Goal: Task Accomplishment & Management: Use online tool/utility

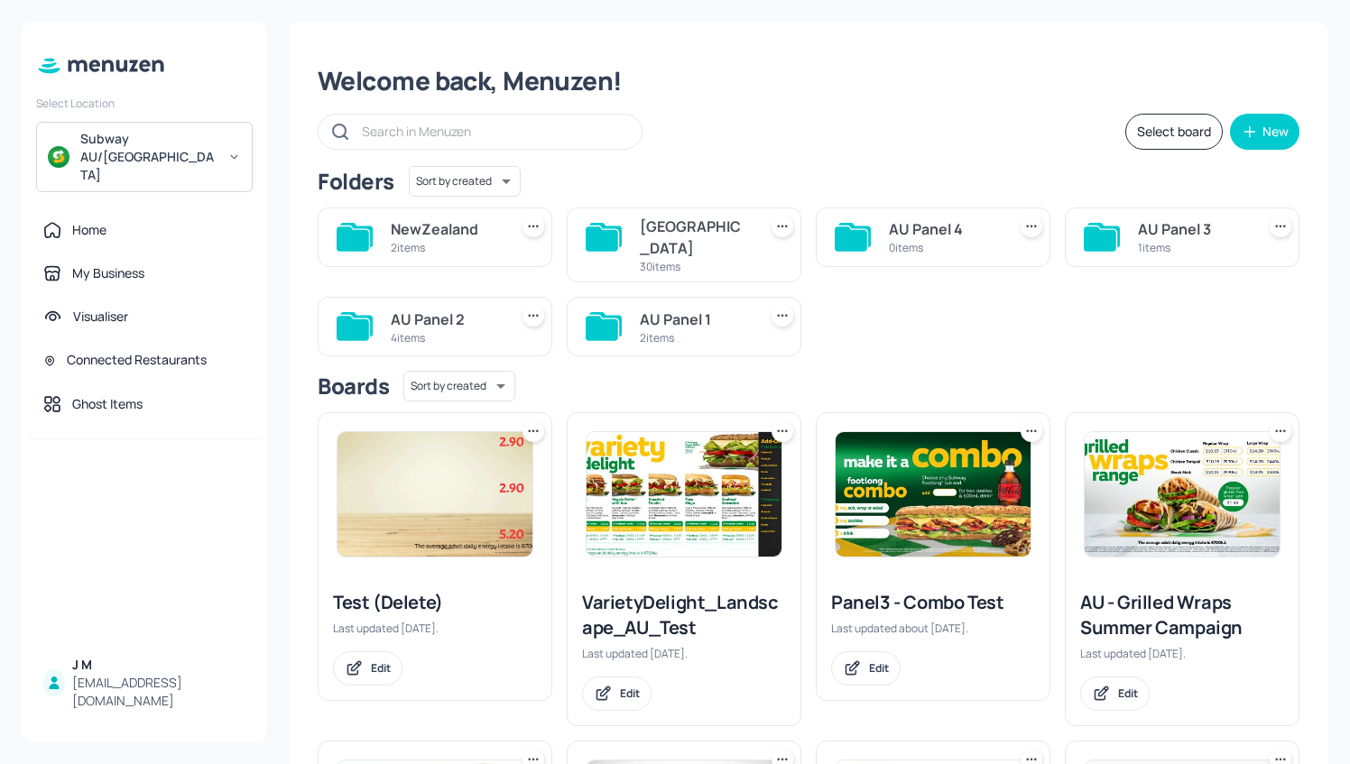
click at [456, 466] on img at bounding box center [435, 494] width 195 height 125
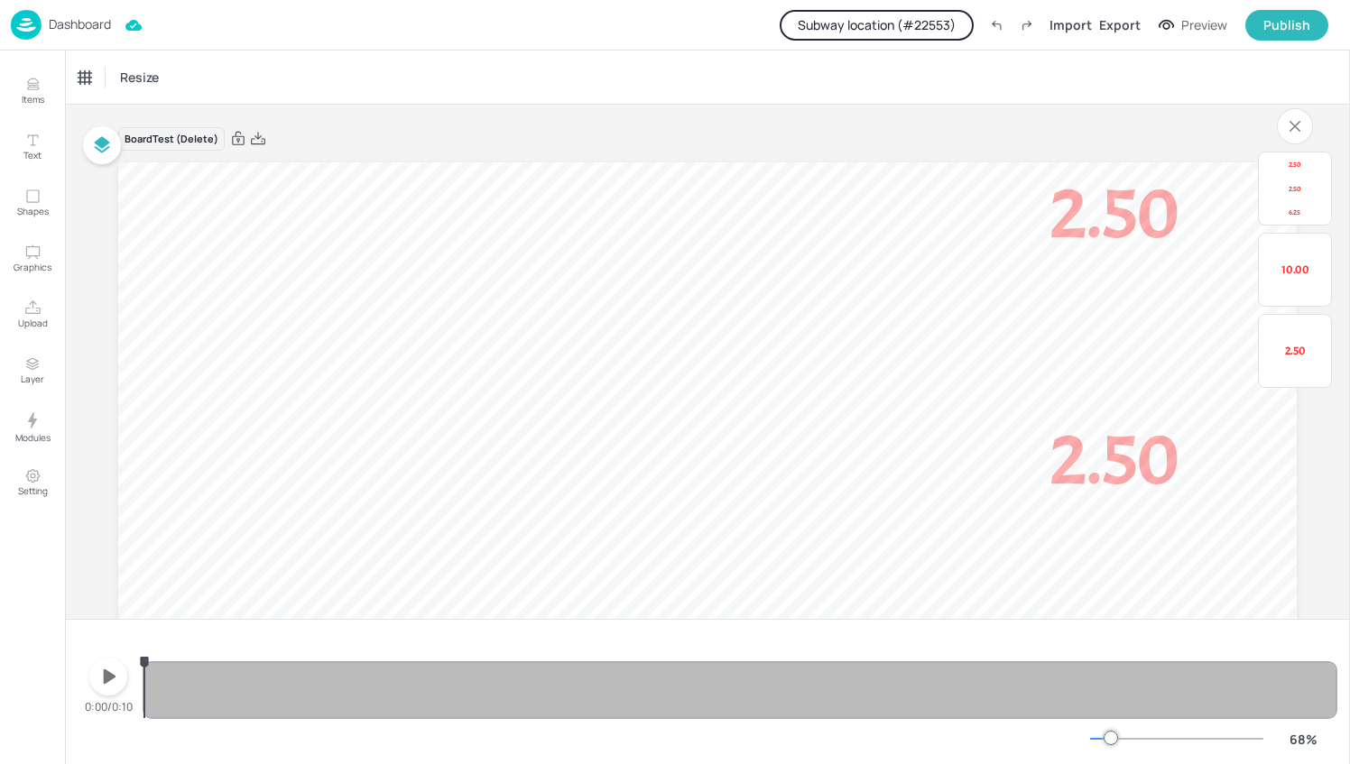
click at [934, 22] on button "Subway location (# 22553 )" at bounding box center [877, 25] width 194 height 31
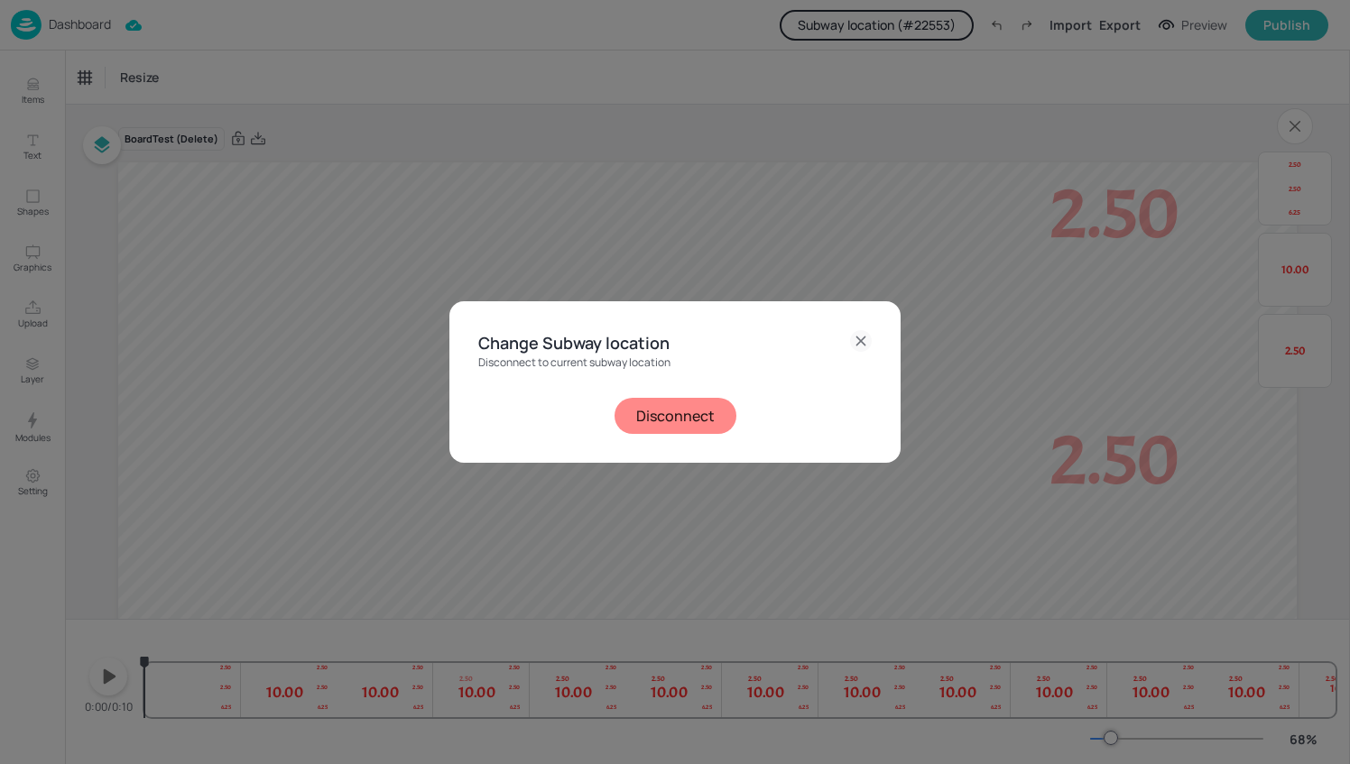
click at [699, 417] on button "Disconnect" at bounding box center [676, 416] width 122 height 36
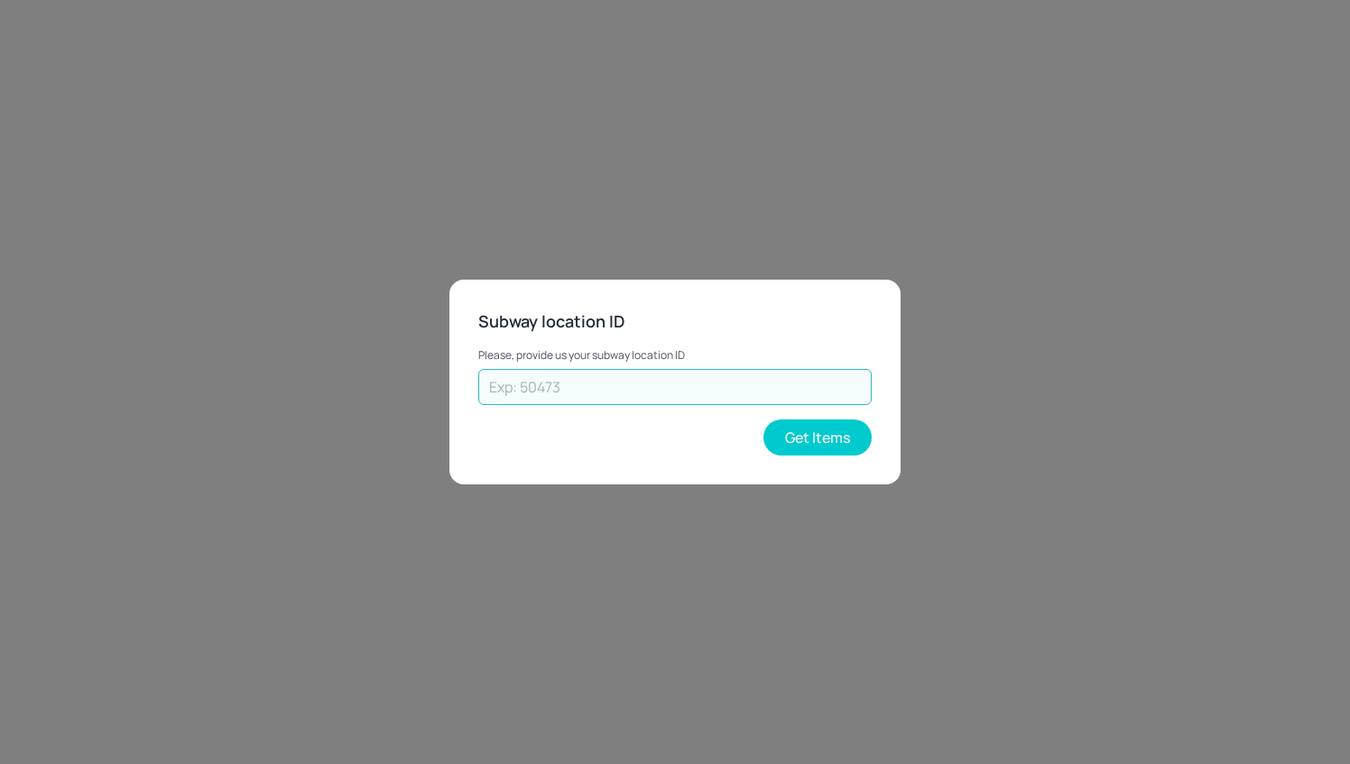
click at [620, 395] on input "text" at bounding box center [675, 387] width 394 height 36
type input "74546"
click at [836, 435] on button "Get Items" at bounding box center [818, 438] width 108 height 36
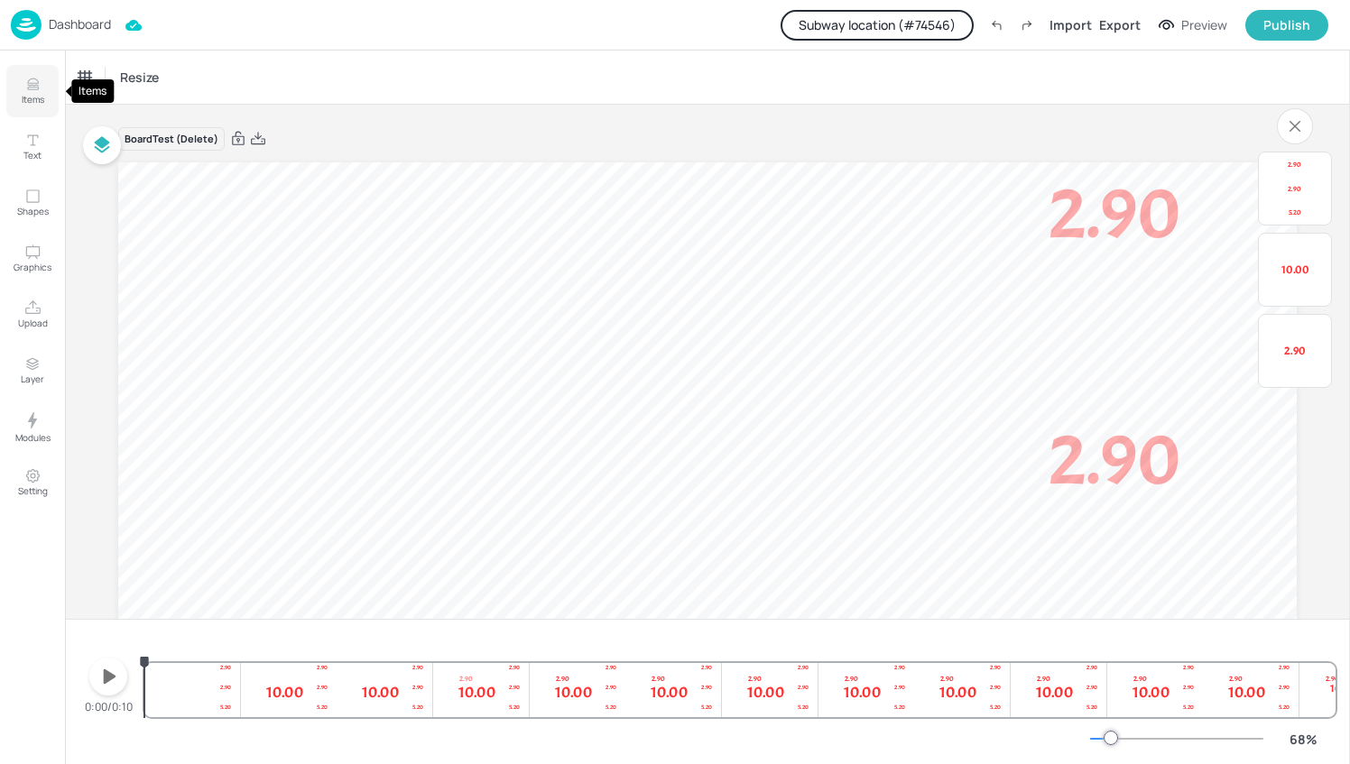
click at [35, 79] on icon "Items" at bounding box center [32, 81] width 11 height 5
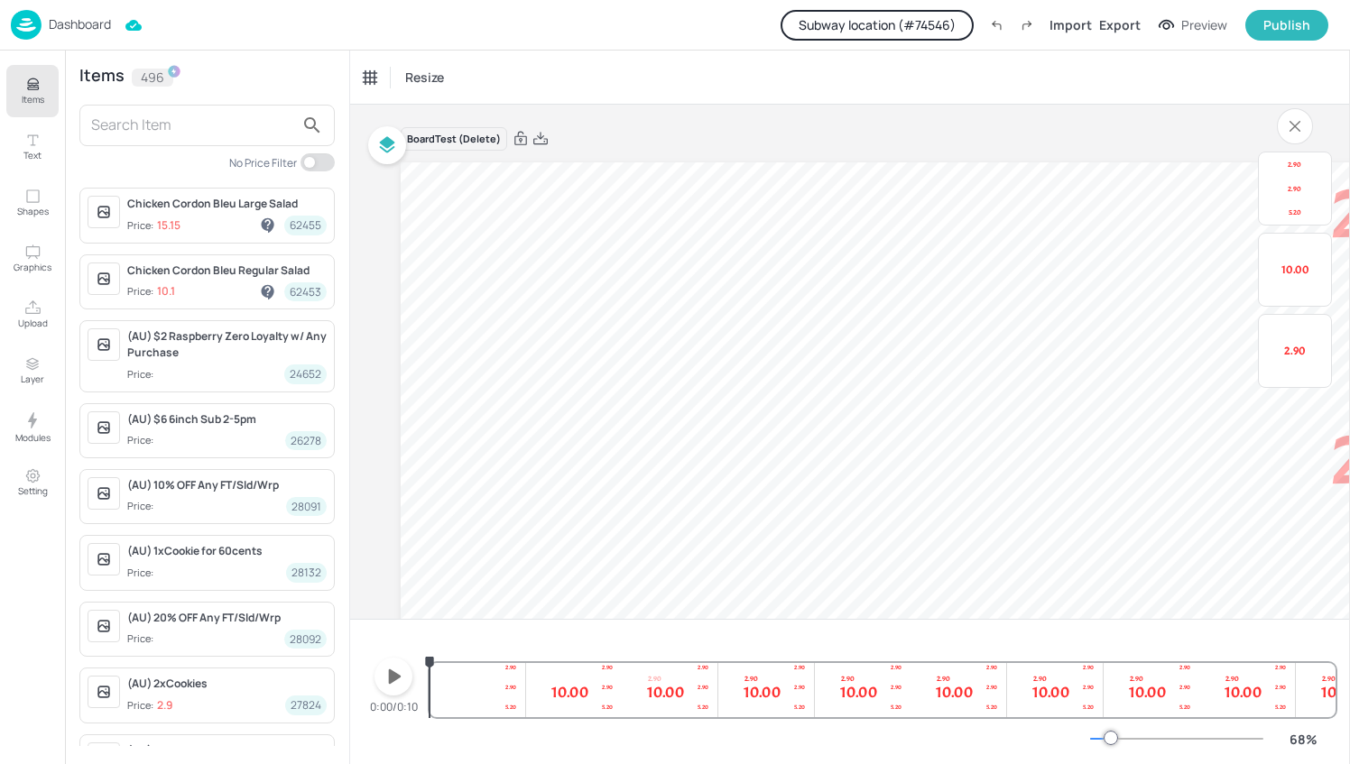
click at [158, 119] on input "text" at bounding box center [192, 125] width 203 height 29
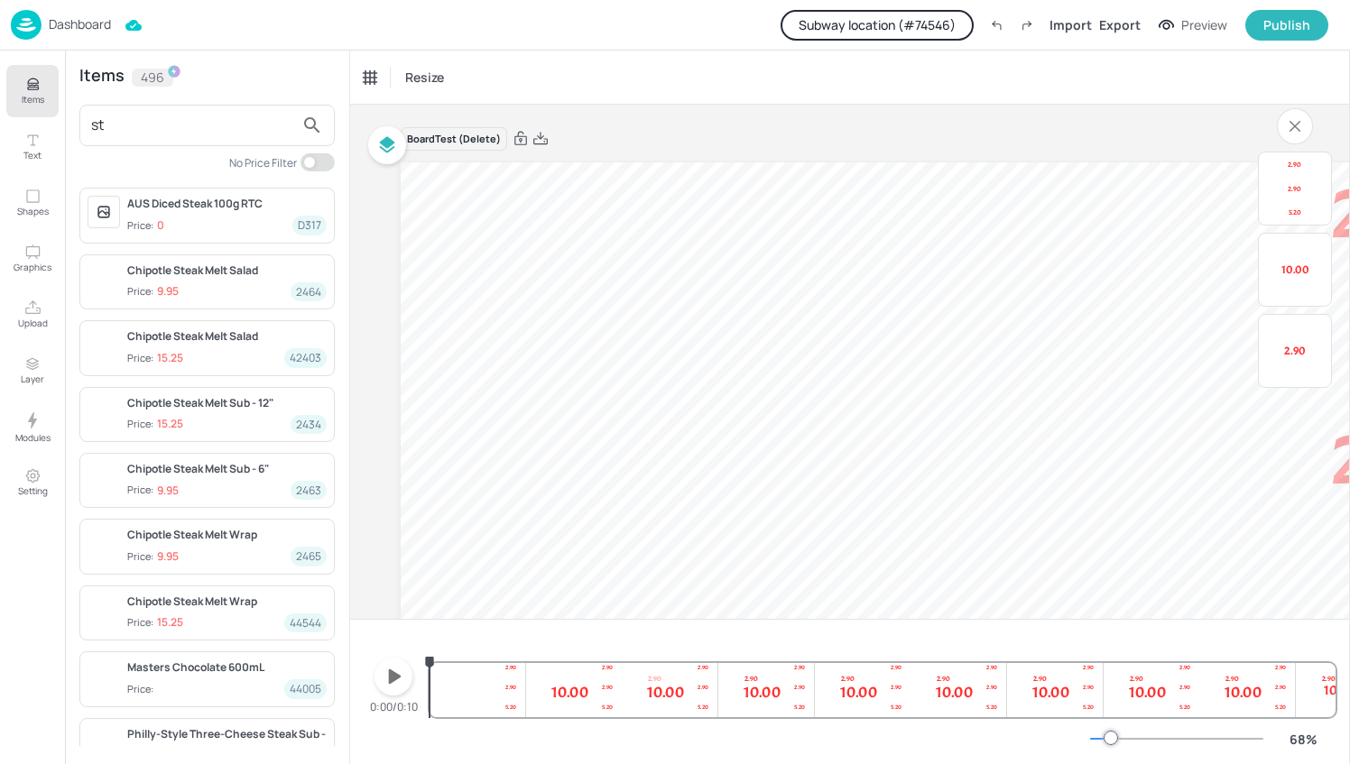
type input "s"
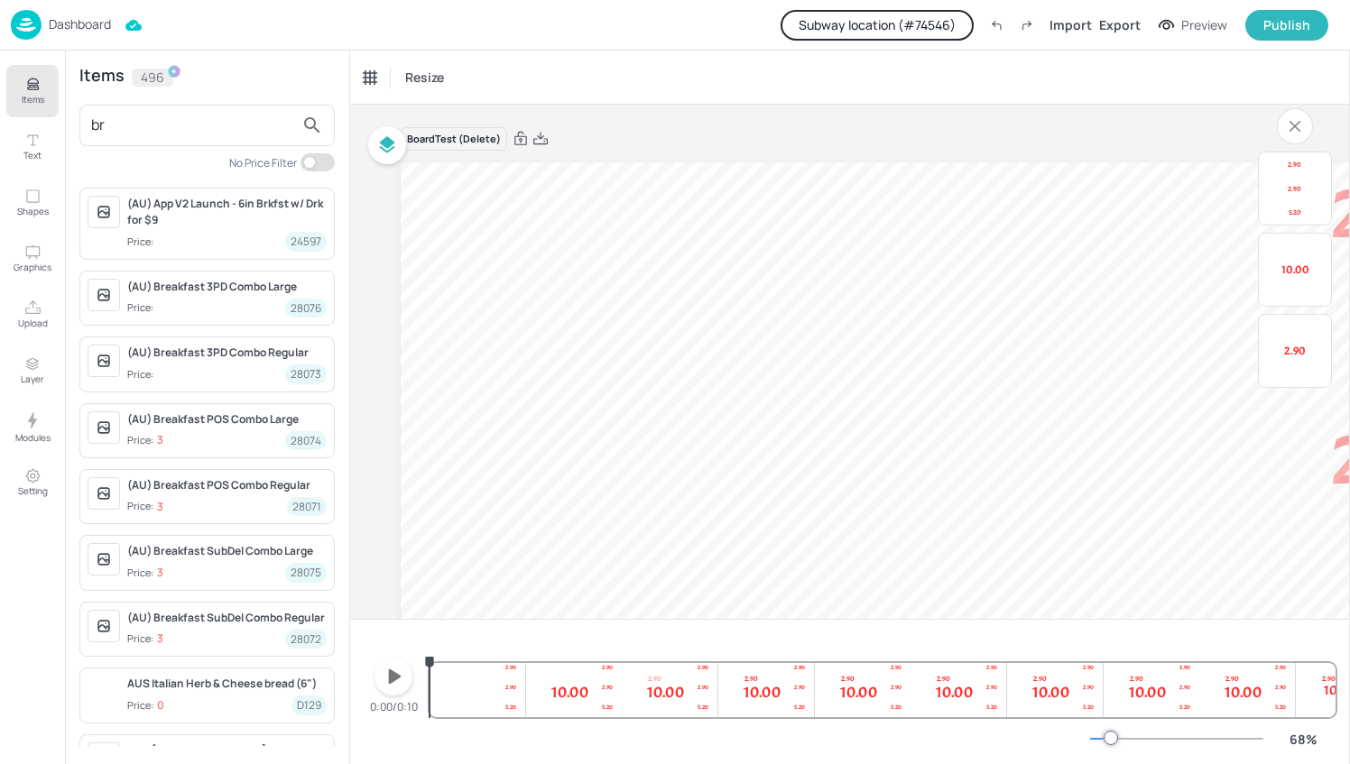
type input "b"
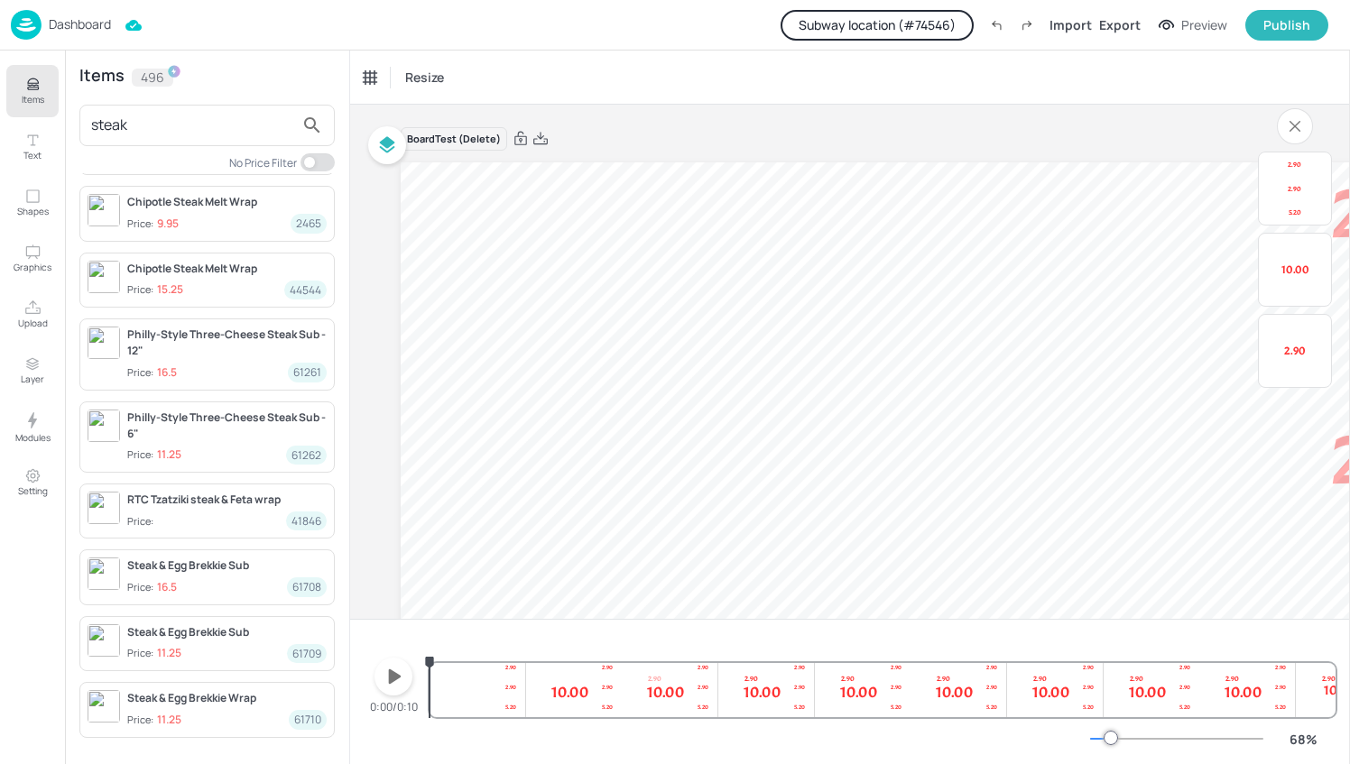
scroll to position [337, 0]
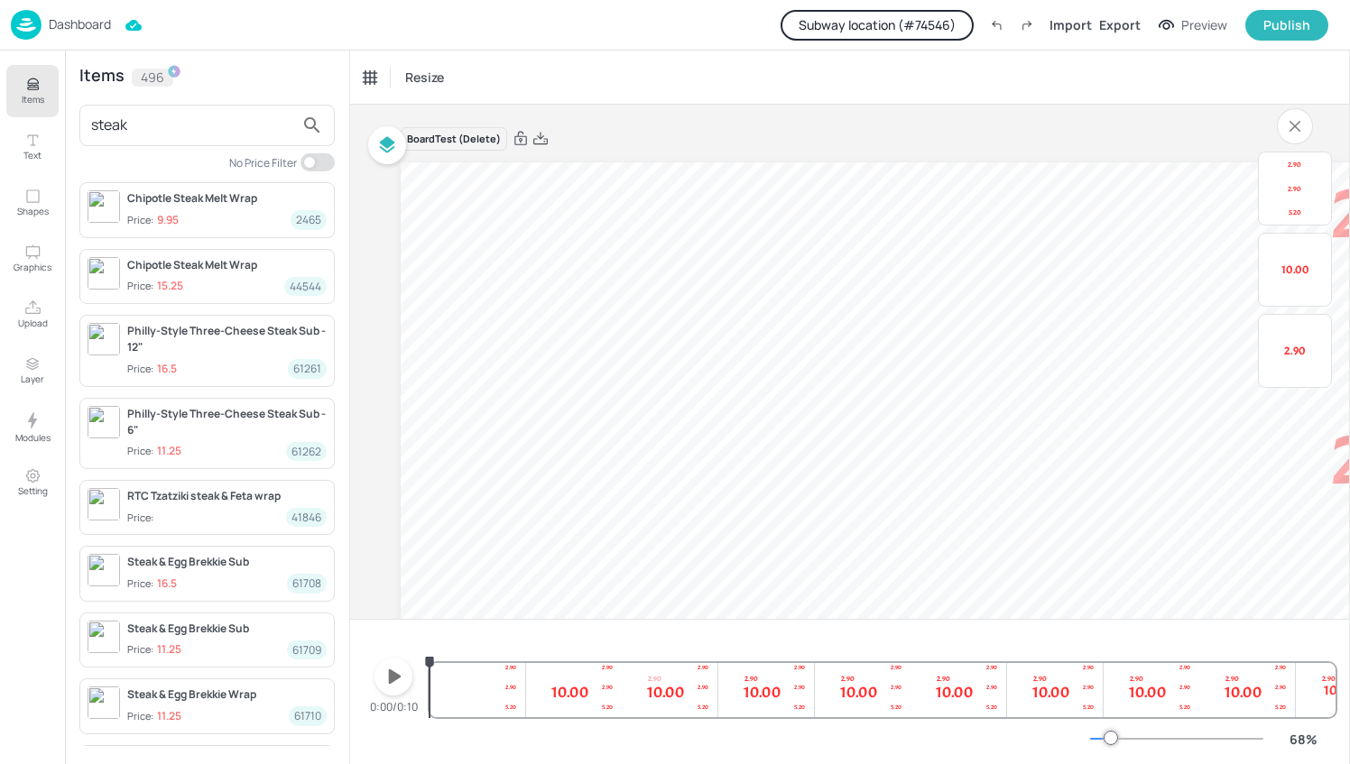
type input "steak"
